Goal: Task Accomplishment & Management: Manage account settings

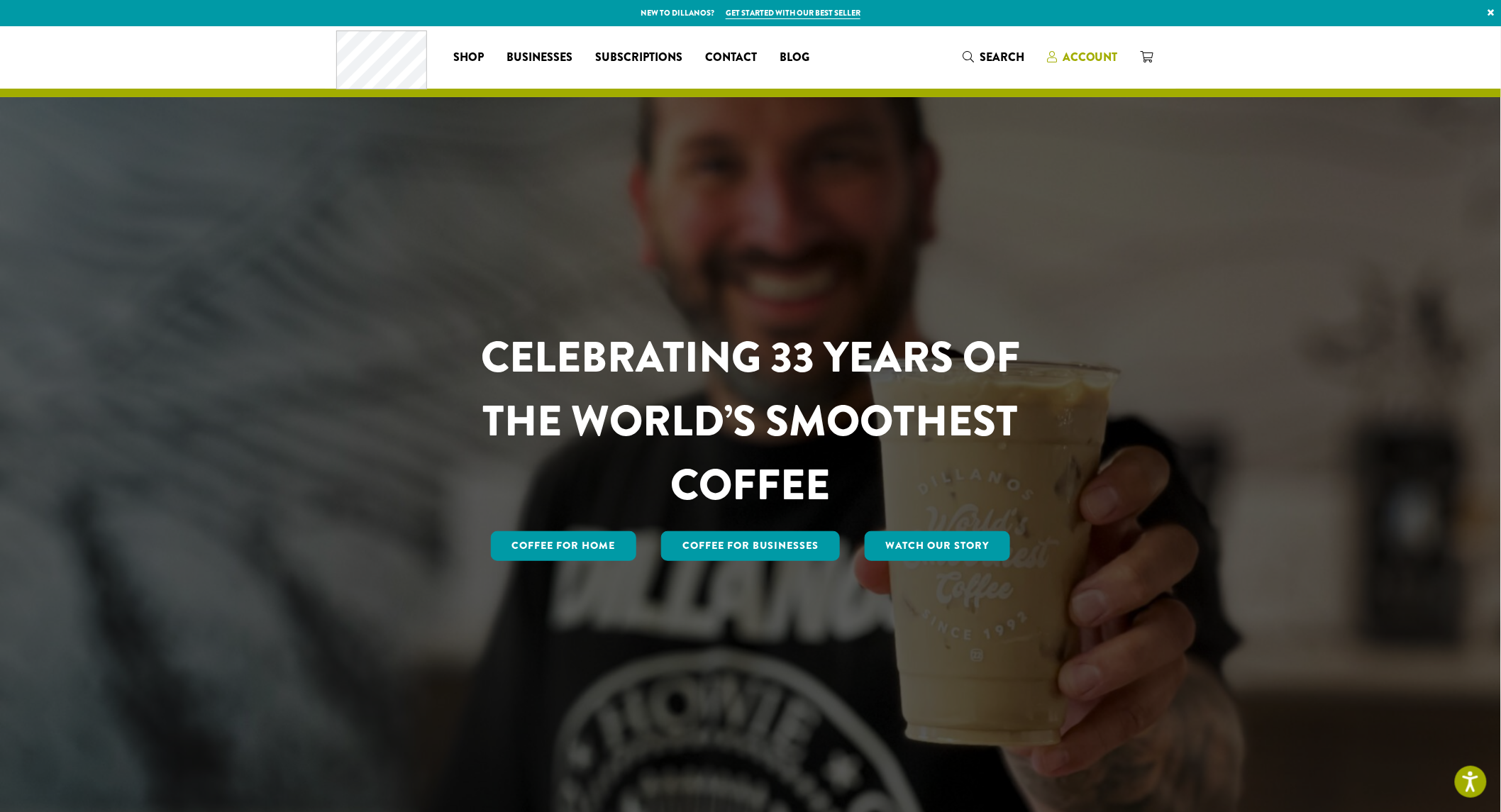
click at [1089, 58] on span "Account" at bounding box center [1089, 57] width 55 height 16
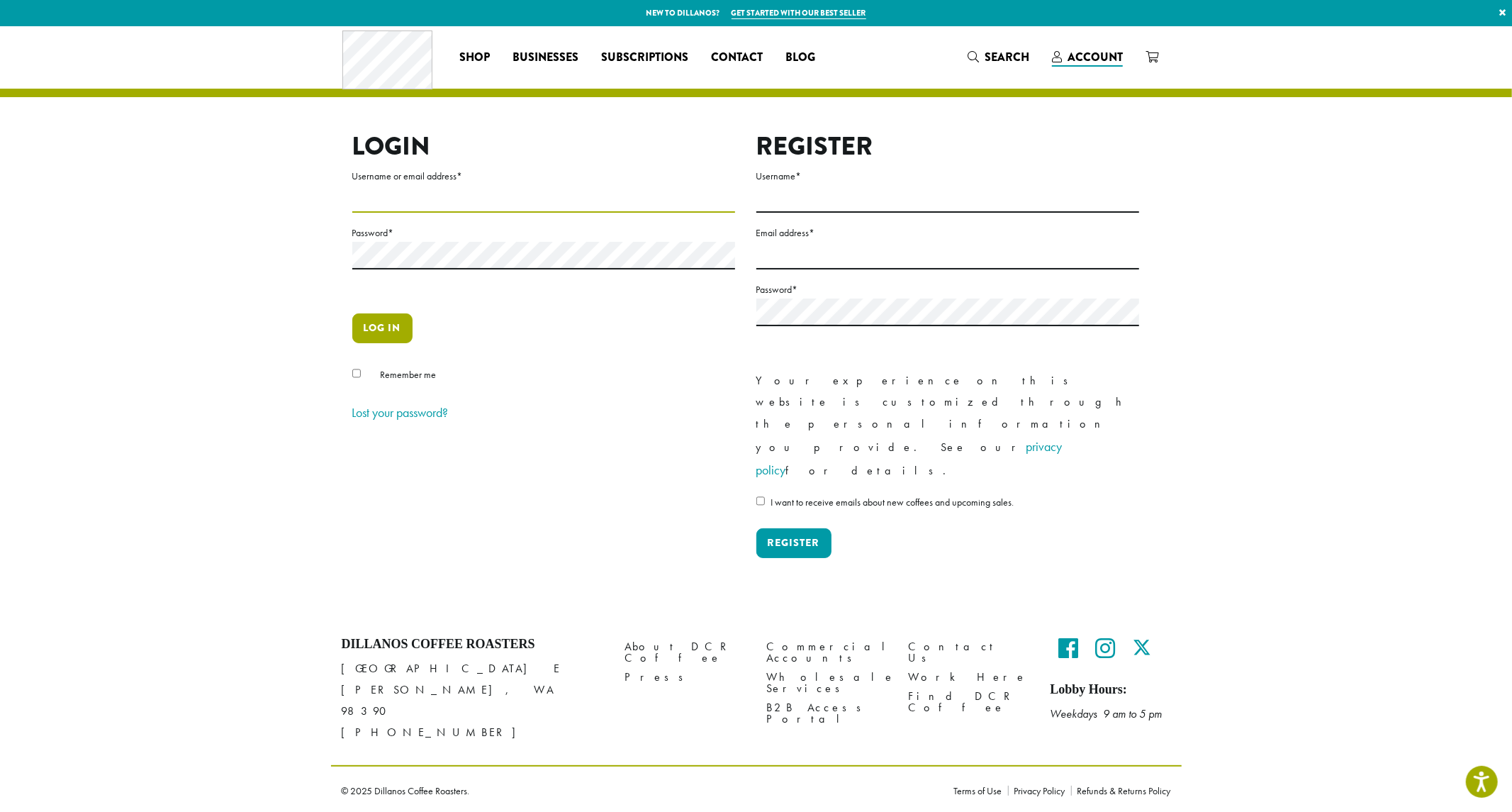
type input "**********"
click at [395, 320] on button "Log in" at bounding box center [382, 328] width 60 height 30
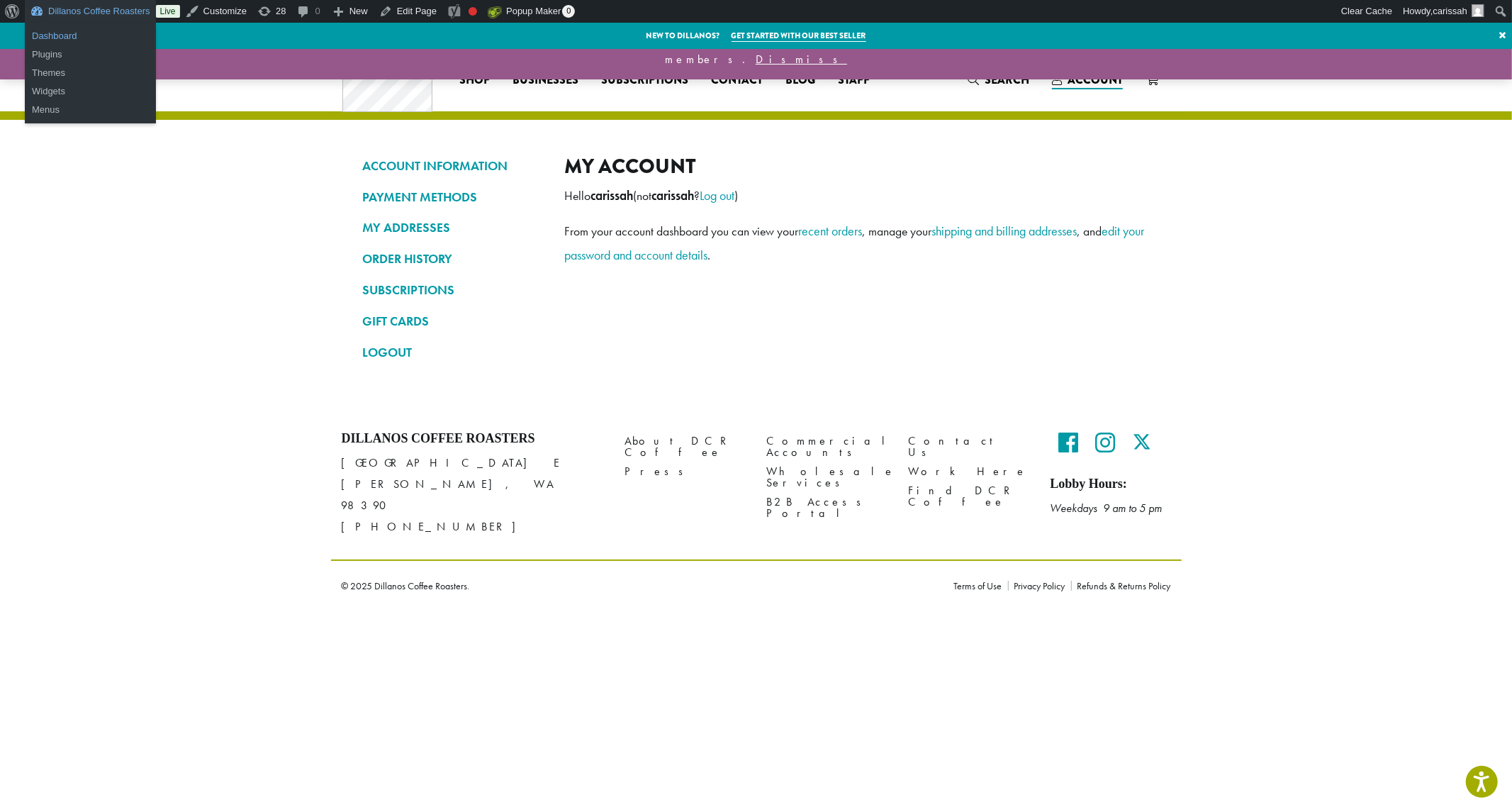
click at [54, 36] on link "Dashboard" at bounding box center [90, 37] width 131 height 19
